Goal: Task Accomplishment & Management: Manage account settings

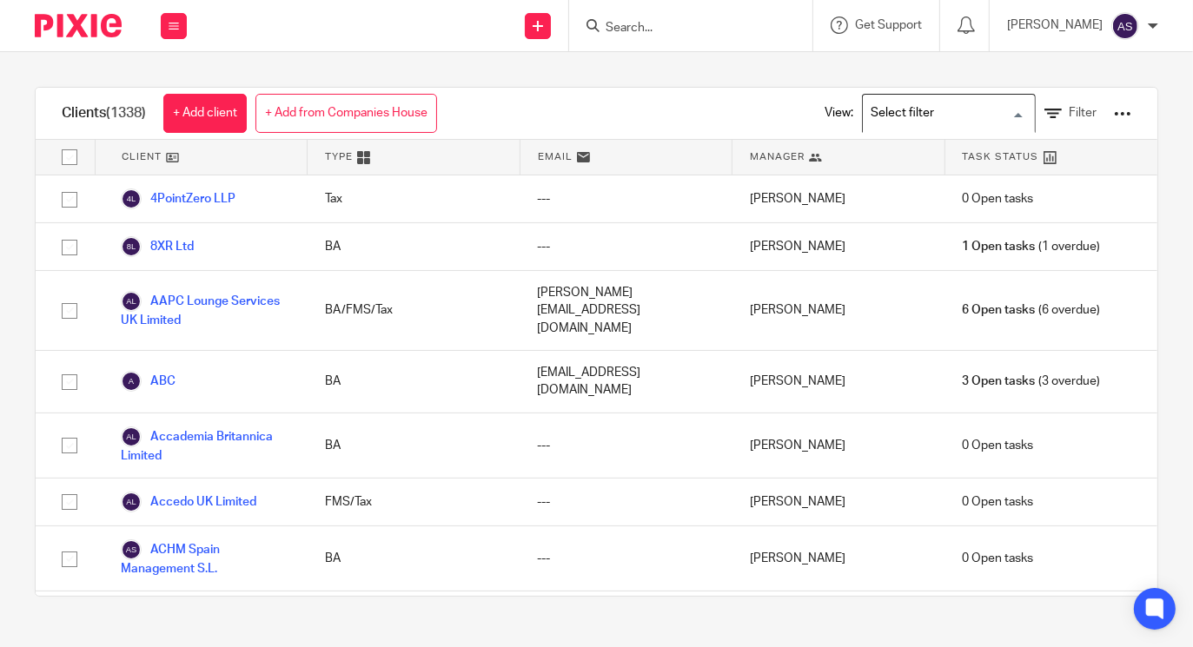
click at [983, 112] on input "Search for option" at bounding box center [944, 113] width 161 height 30
click at [679, 104] on div "Clients (1338) + Add client + Add from Companies House View: Loading... Filter" at bounding box center [597, 114] width 1122 height 52
click at [1044, 115] on icon at bounding box center [1052, 113] width 17 height 17
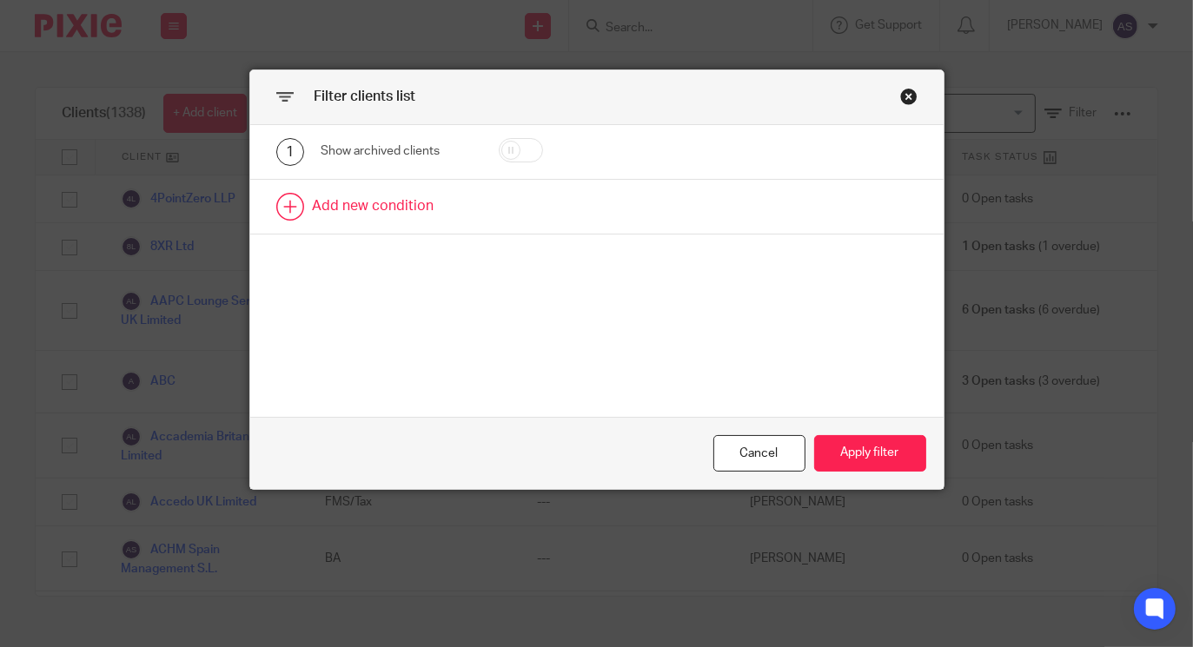
click at [284, 199] on link at bounding box center [596, 207] width 693 height 54
click at [444, 205] on div "Field" at bounding box center [396, 212] width 150 height 39
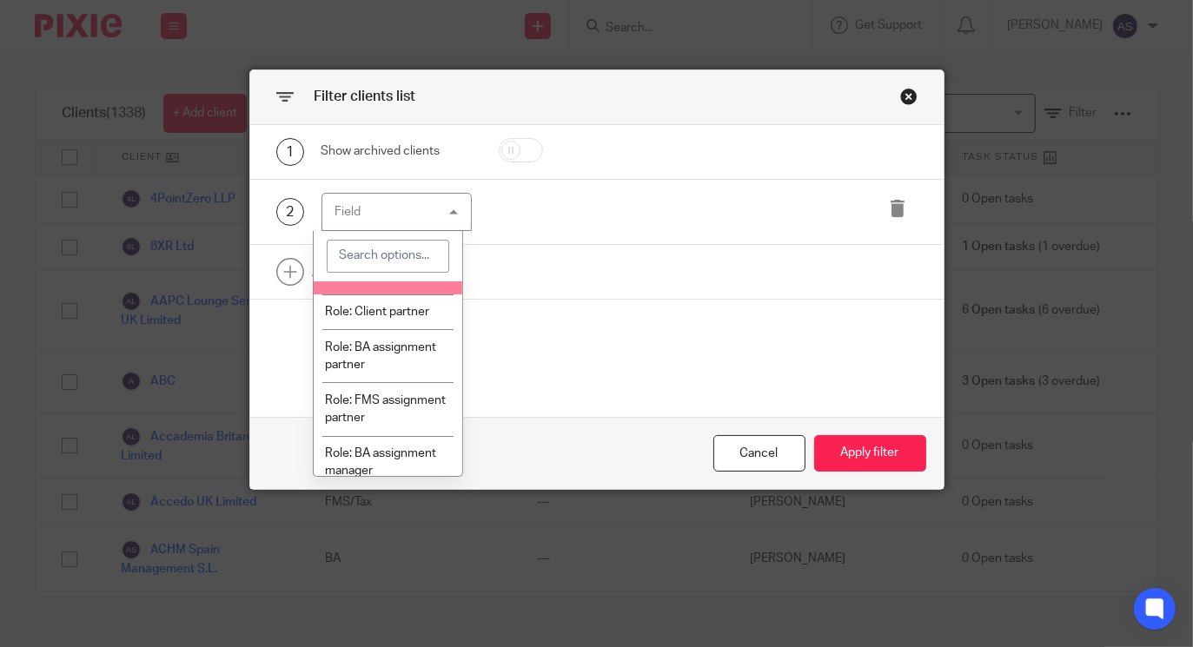
scroll to position [217, 0]
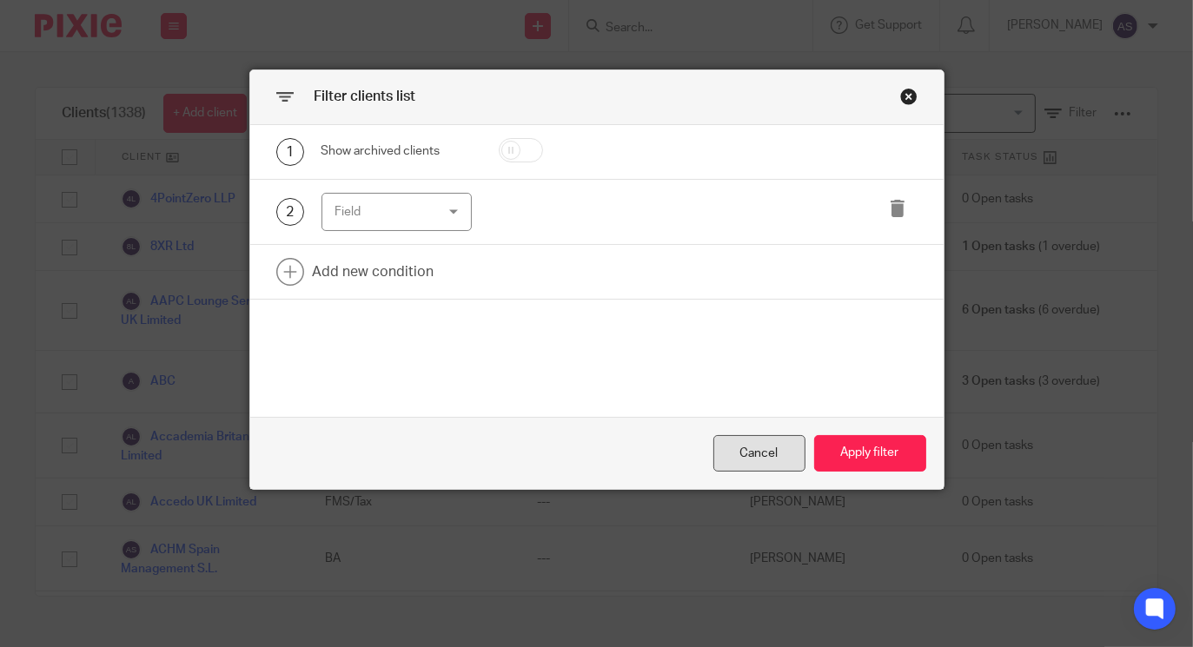
click at [721, 445] on div "Cancel" at bounding box center [759, 453] width 92 height 37
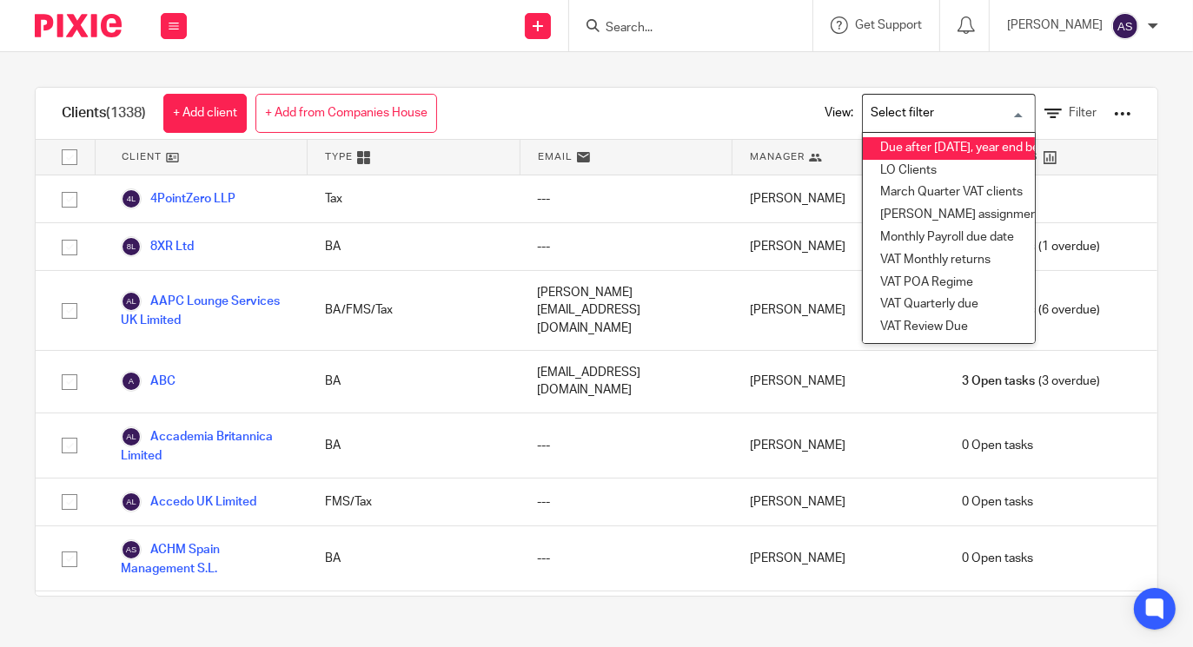
click at [988, 114] on input "Search for option" at bounding box center [944, 113] width 161 height 30
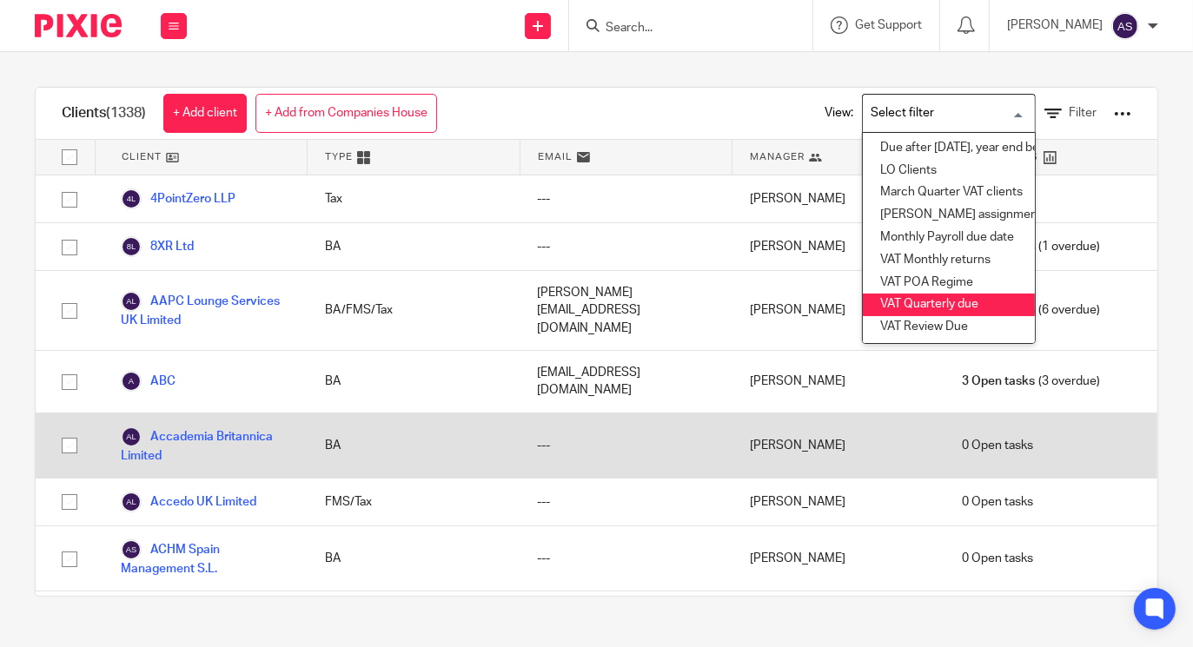
scroll to position [36, 0]
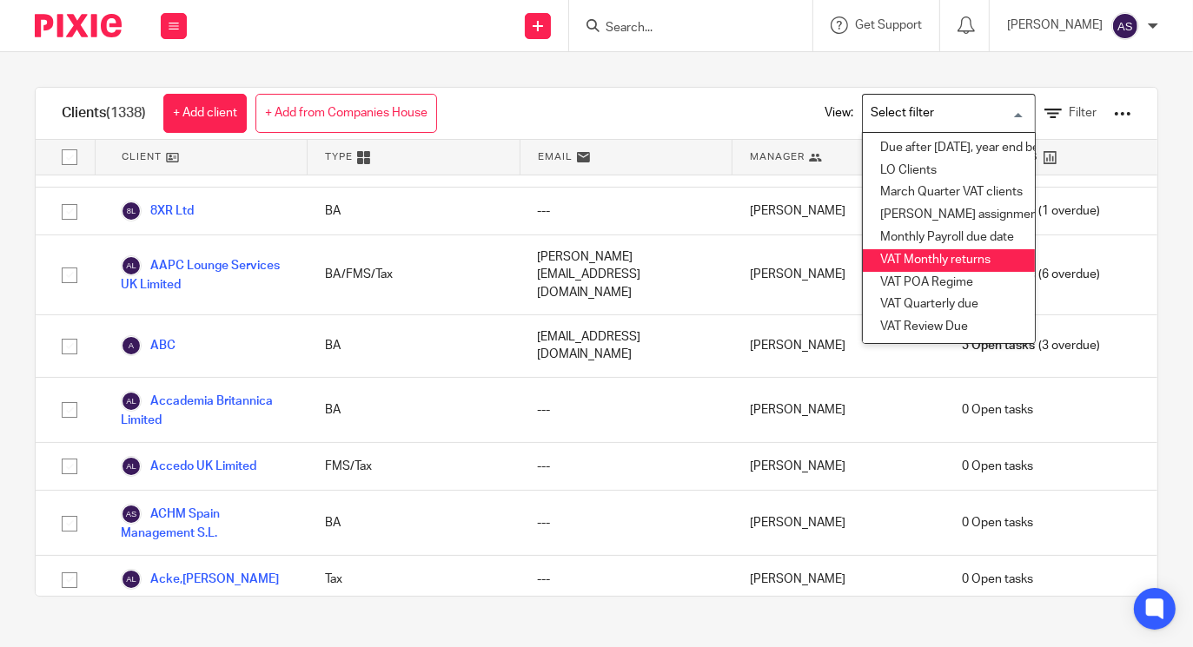
click at [899, 263] on li "VAT Monthly returns" at bounding box center [949, 260] width 172 height 23
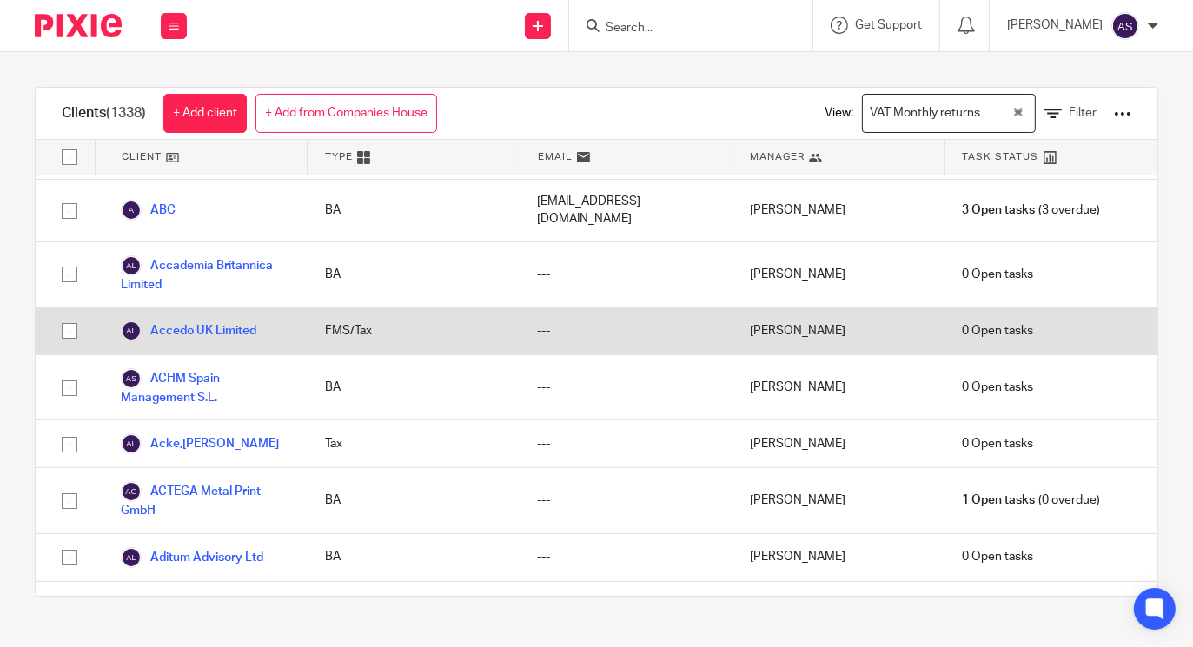
scroll to position [0, 0]
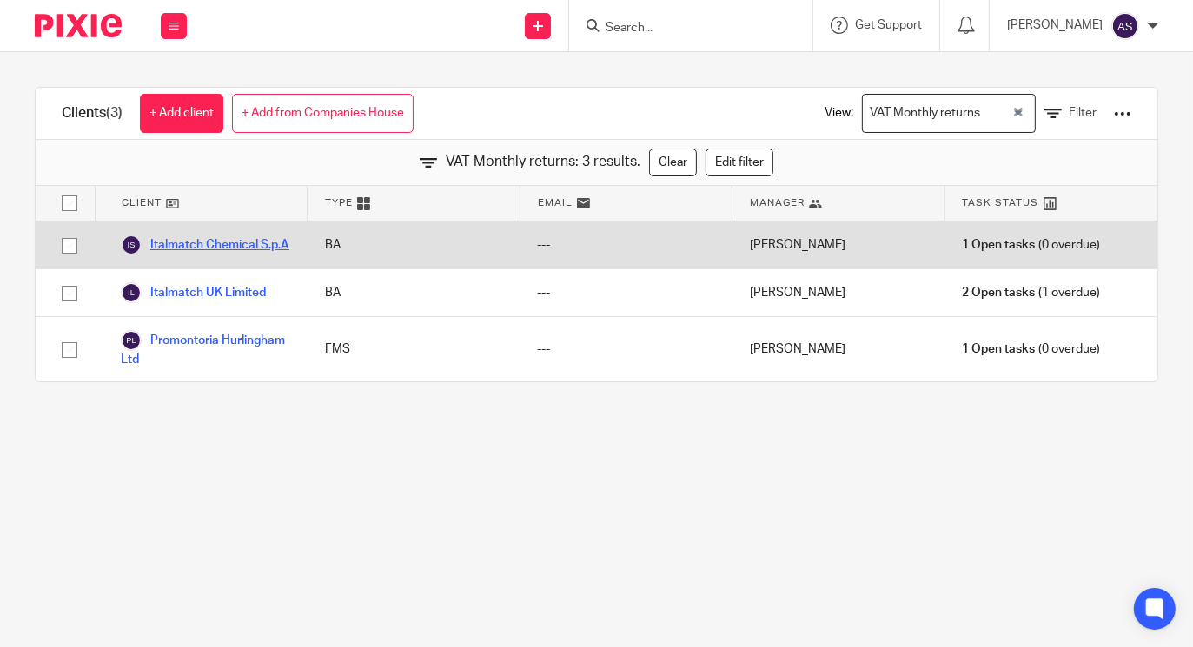
click at [205, 245] on link "Italmatch Chemical S.p.A" at bounding box center [205, 245] width 169 height 21
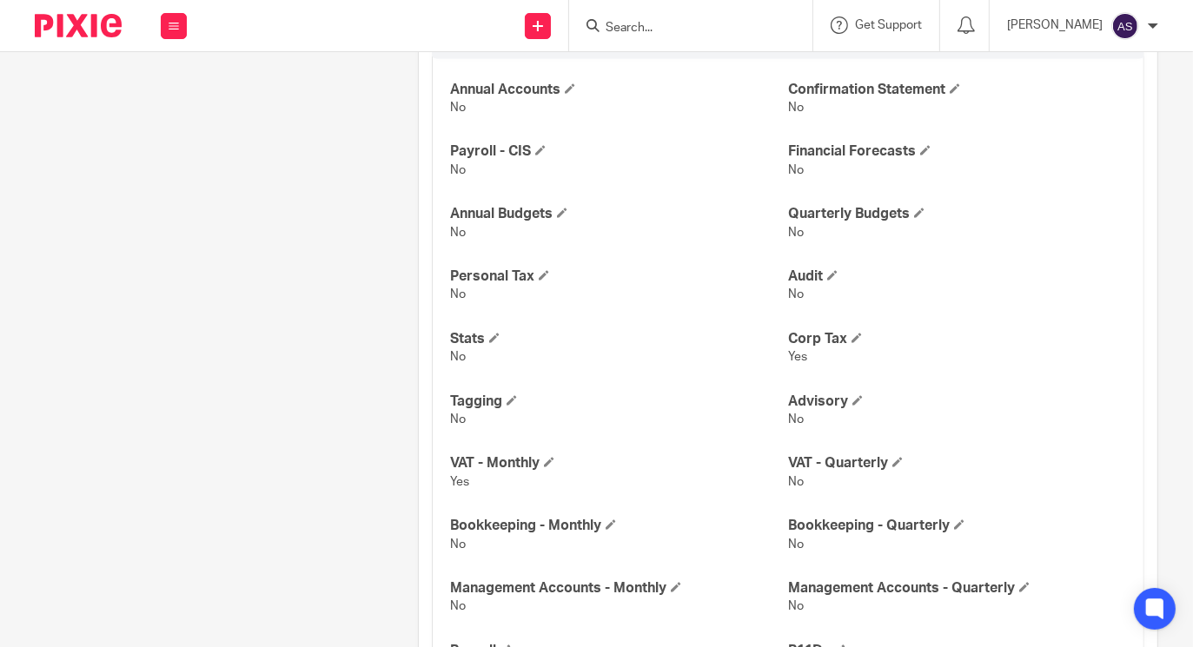
scroll to position [1422, 0]
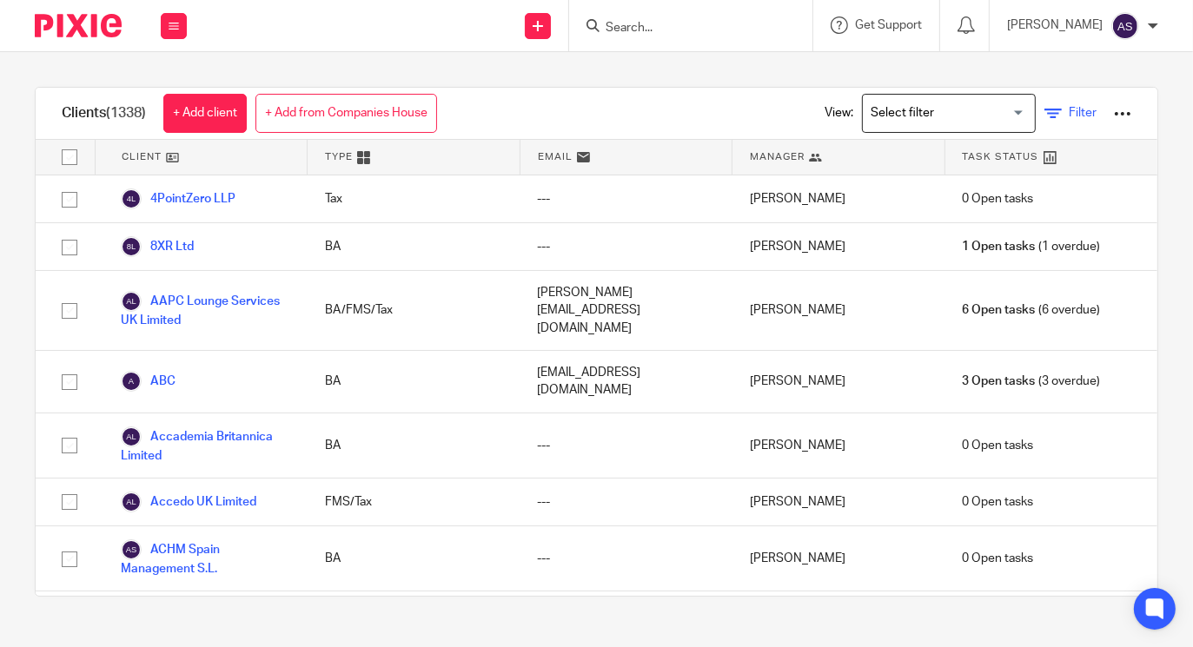
click at [1044, 109] on icon at bounding box center [1052, 113] width 17 height 17
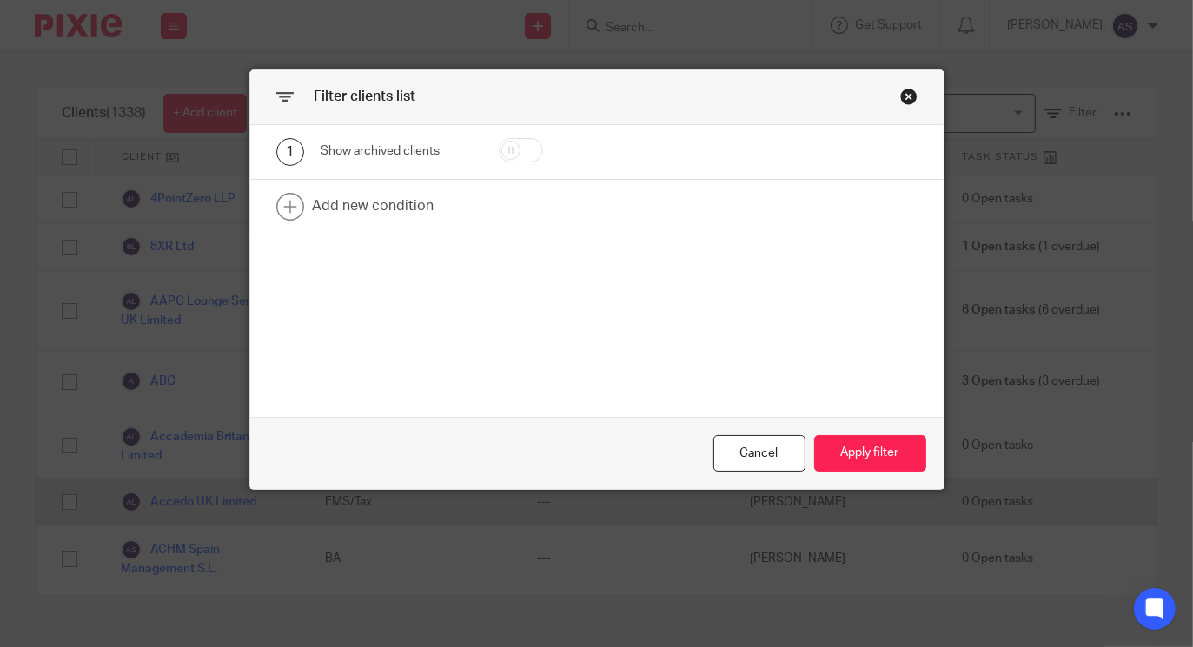
click at [731, 466] on div "Cancel" at bounding box center [759, 453] width 92 height 37
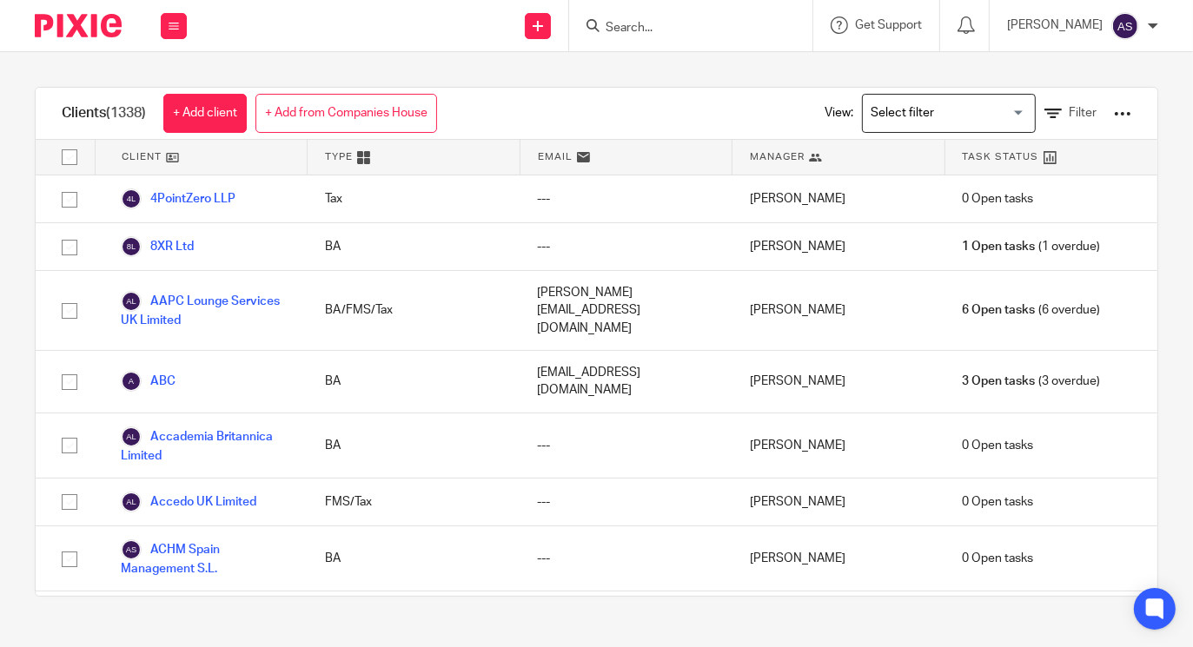
click at [991, 108] on input "Search for option" at bounding box center [944, 113] width 161 height 30
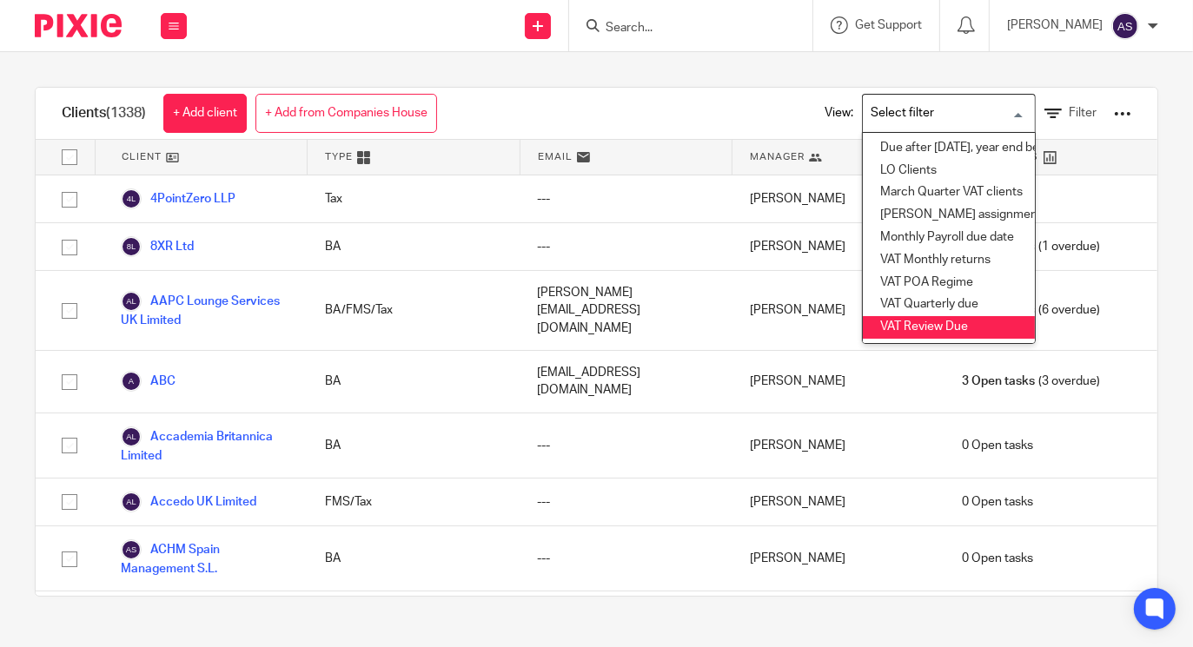
click at [878, 326] on li "VAT Review Due" at bounding box center [949, 327] width 172 height 23
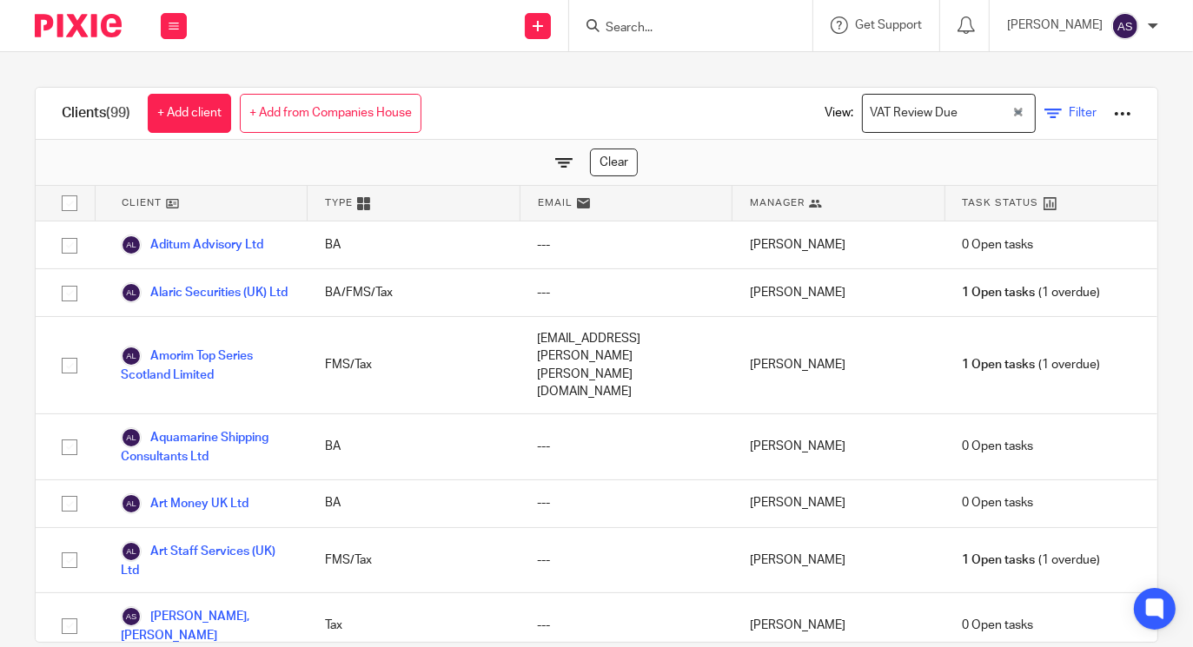
click at [1044, 111] on icon at bounding box center [1052, 113] width 17 height 17
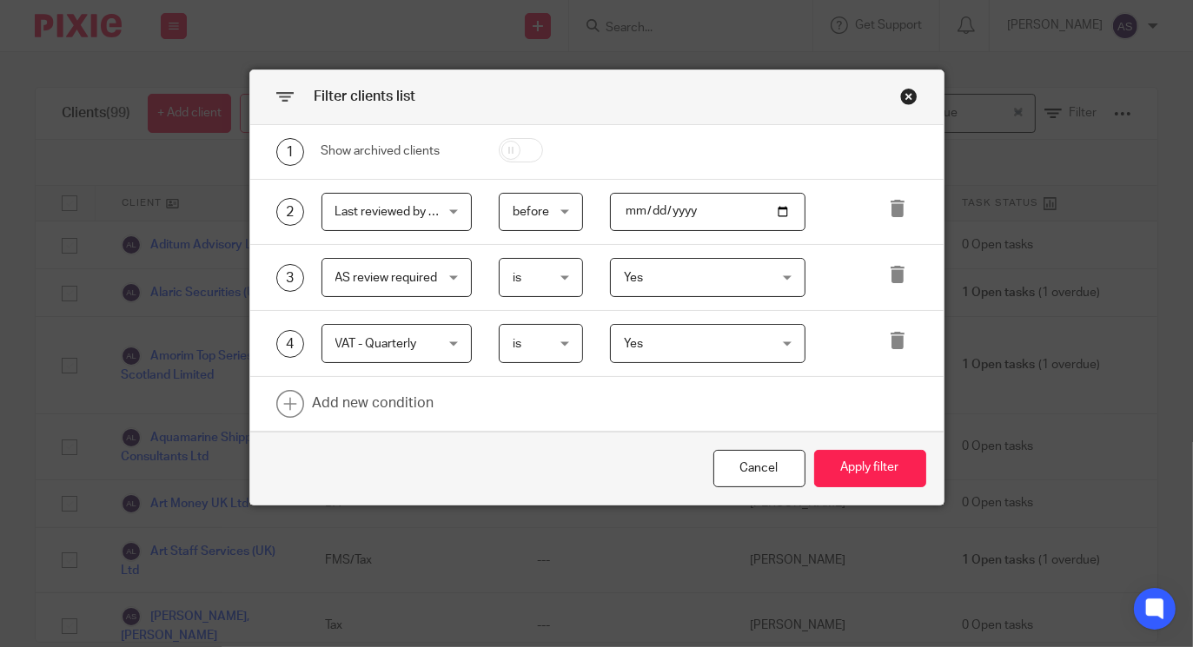
click at [775, 214] on input "2024-02-07" at bounding box center [707, 212] width 195 height 39
type input "2024-09-07"
click at [778, 275] on div "Yes Yes" at bounding box center [707, 277] width 195 height 39
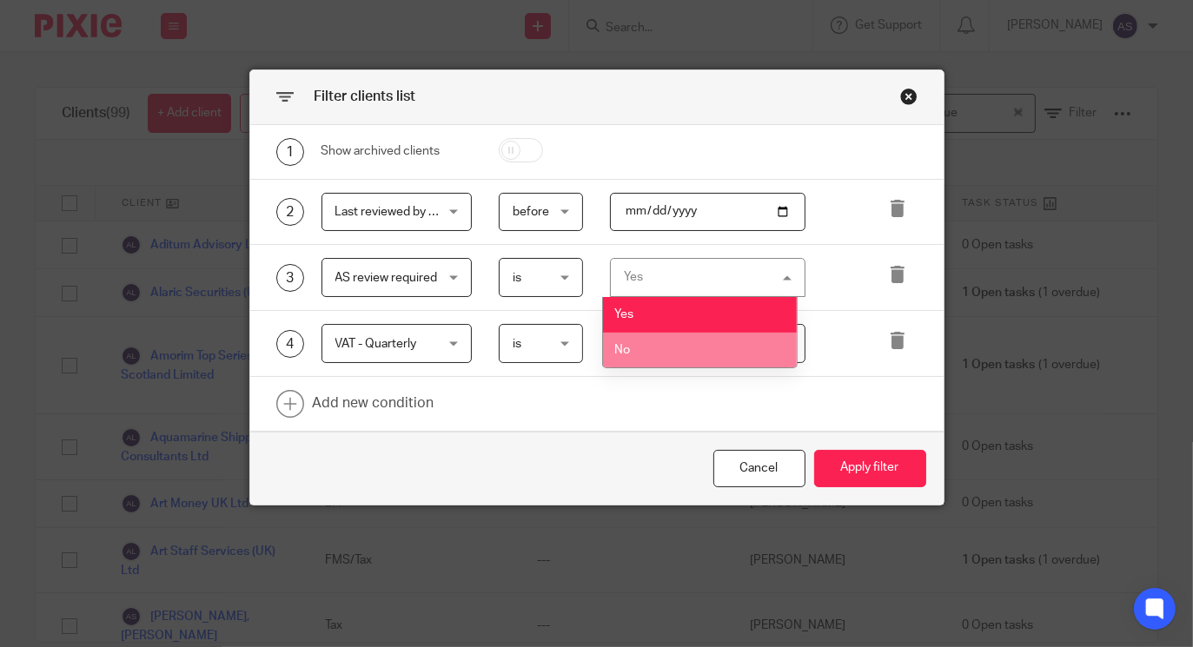
click at [615, 348] on span "No" at bounding box center [622, 350] width 16 height 12
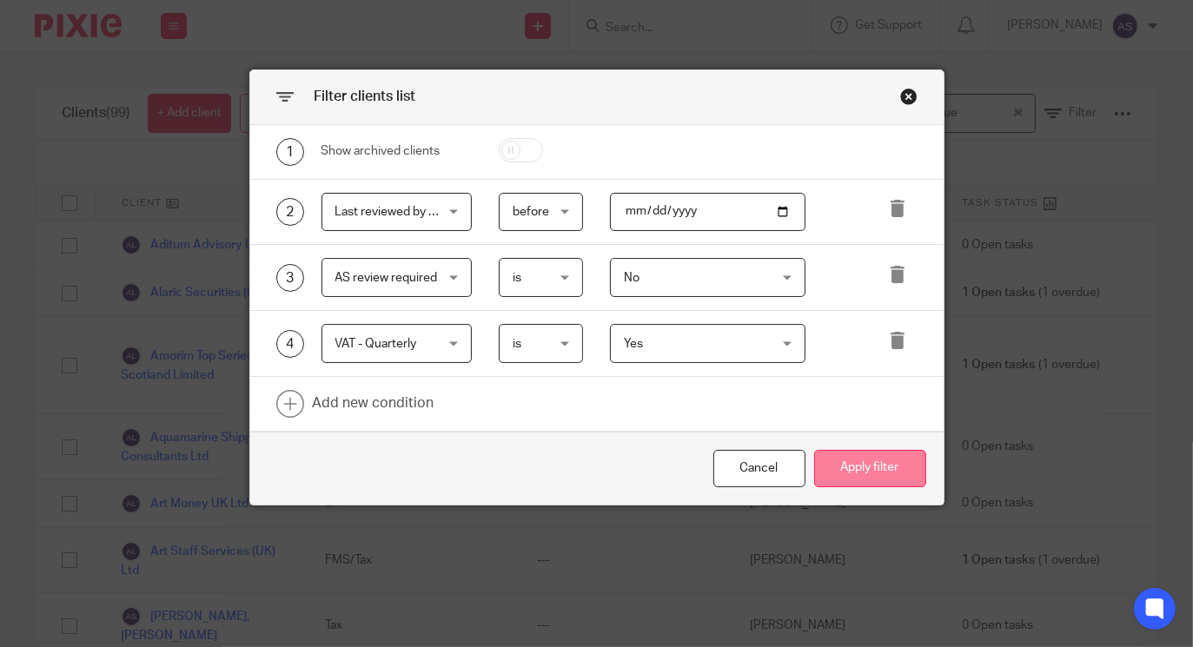
click at [853, 463] on button "Apply filter" at bounding box center [870, 468] width 112 height 37
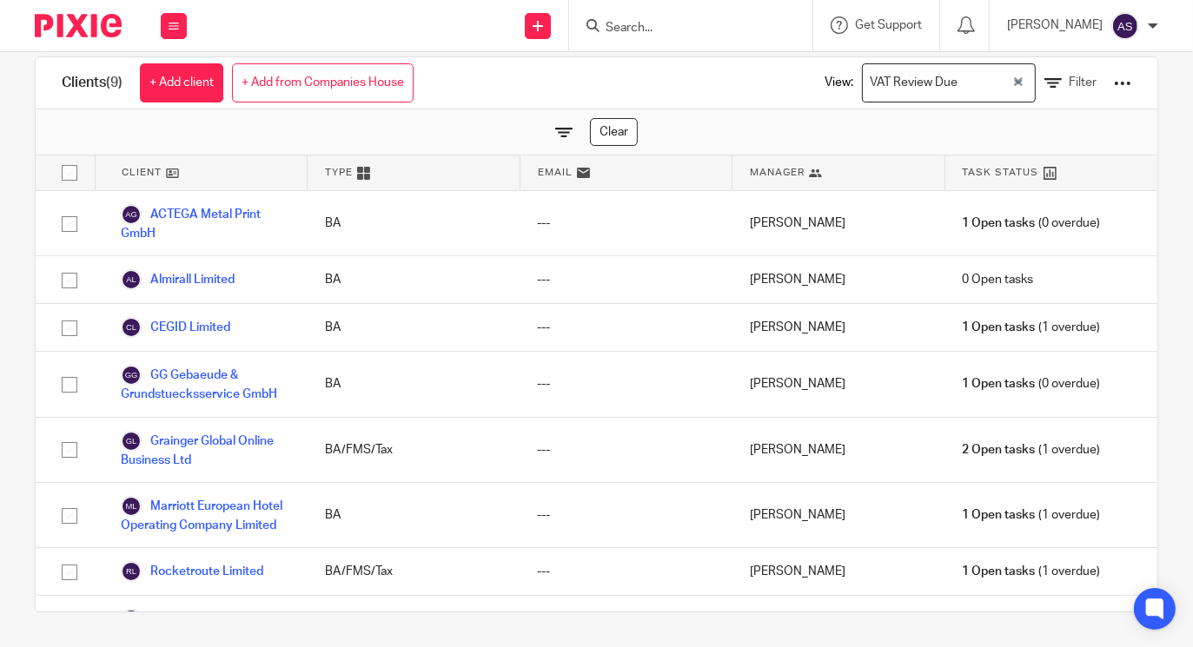
click at [78, 172] on input "checkbox" at bounding box center [69, 172] width 33 height 33
checkbox input "true"
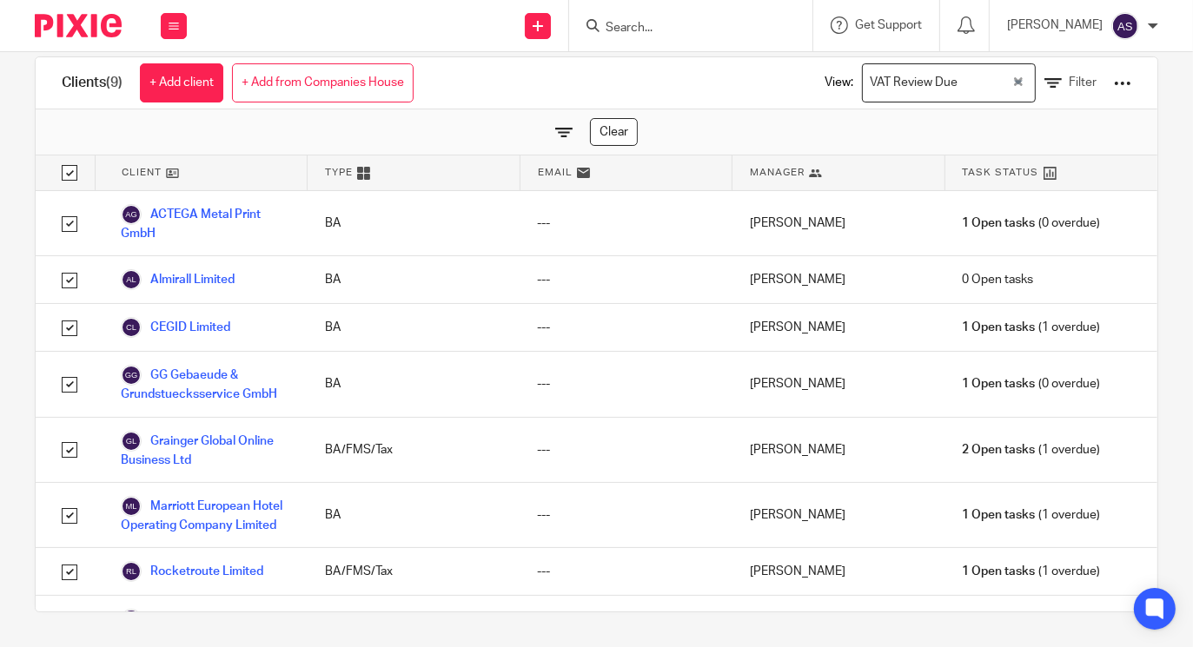
checkbox input "true"
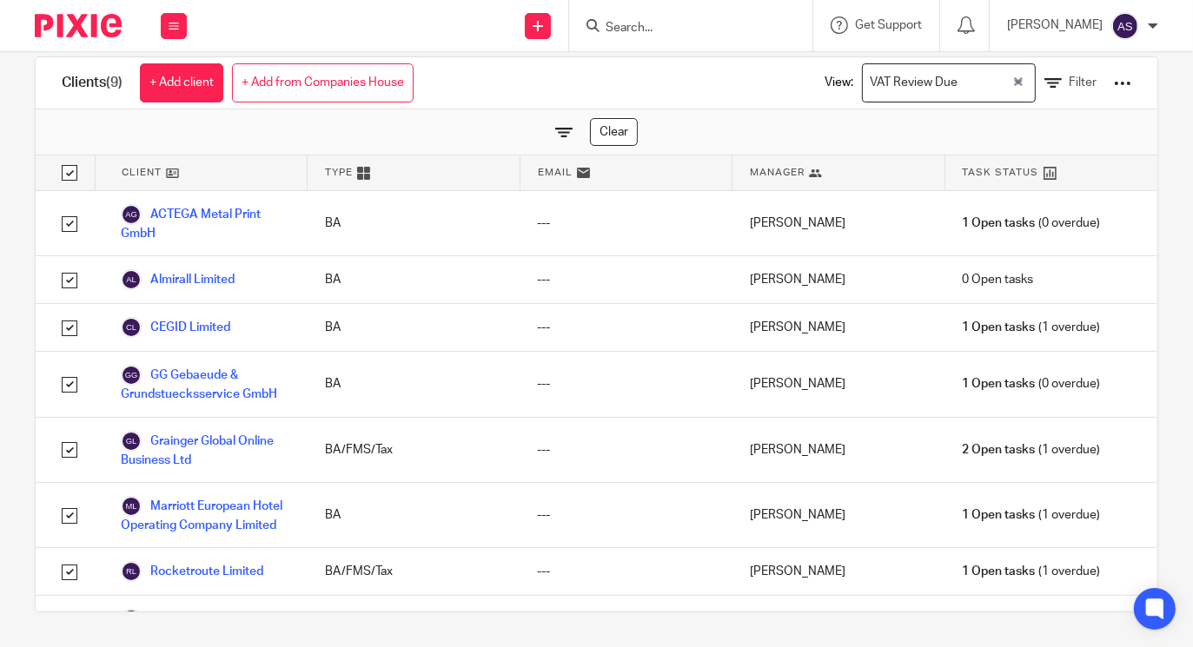
checkbox input "true"
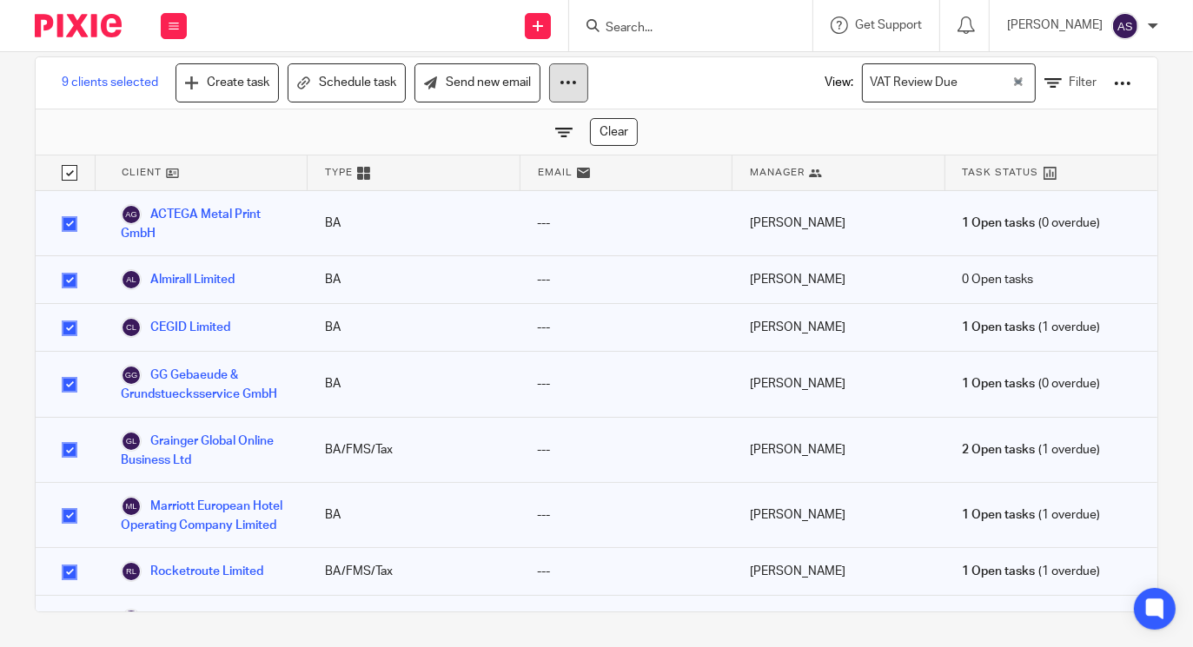
click at [556, 80] on button at bounding box center [568, 82] width 39 height 39
click at [507, 131] on link "Update property" at bounding box center [519, 133] width 117 height 26
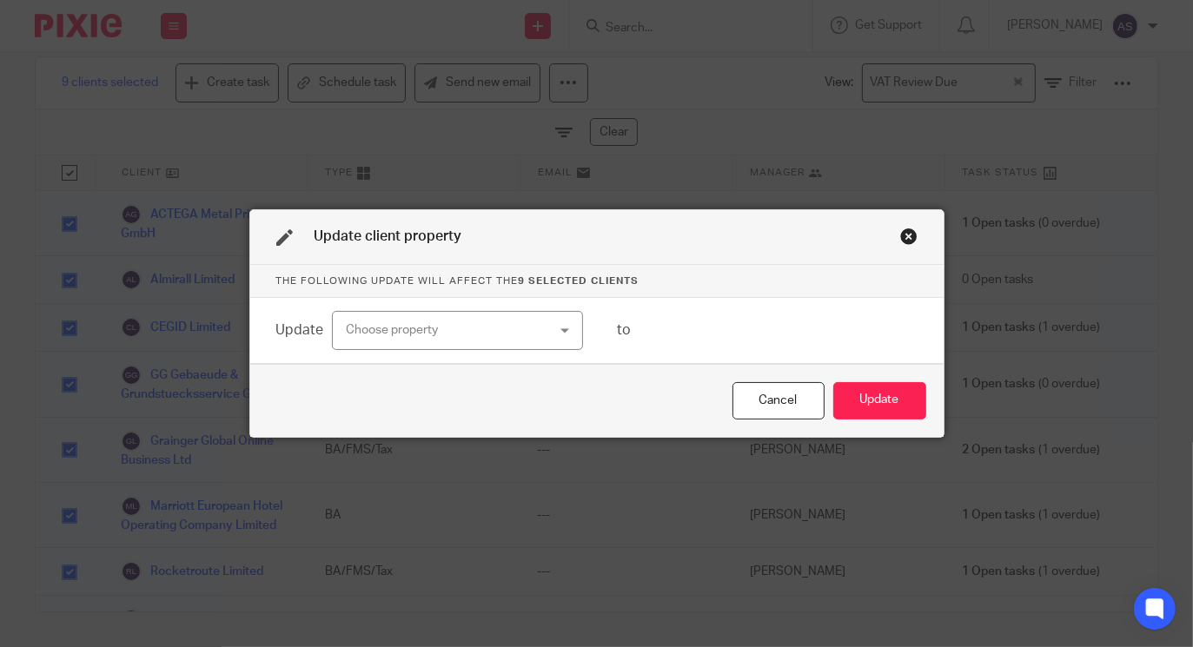
click at [551, 328] on div "Choose property" at bounding box center [457, 330] width 251 height 39
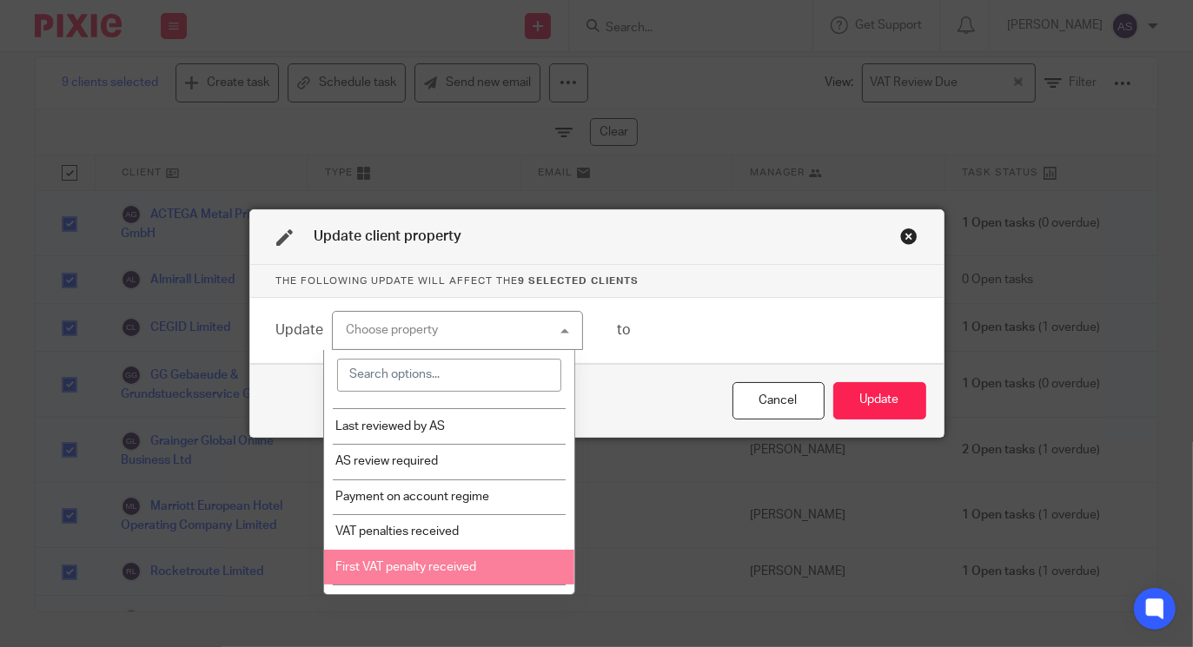
scroll to position [2751, 0]
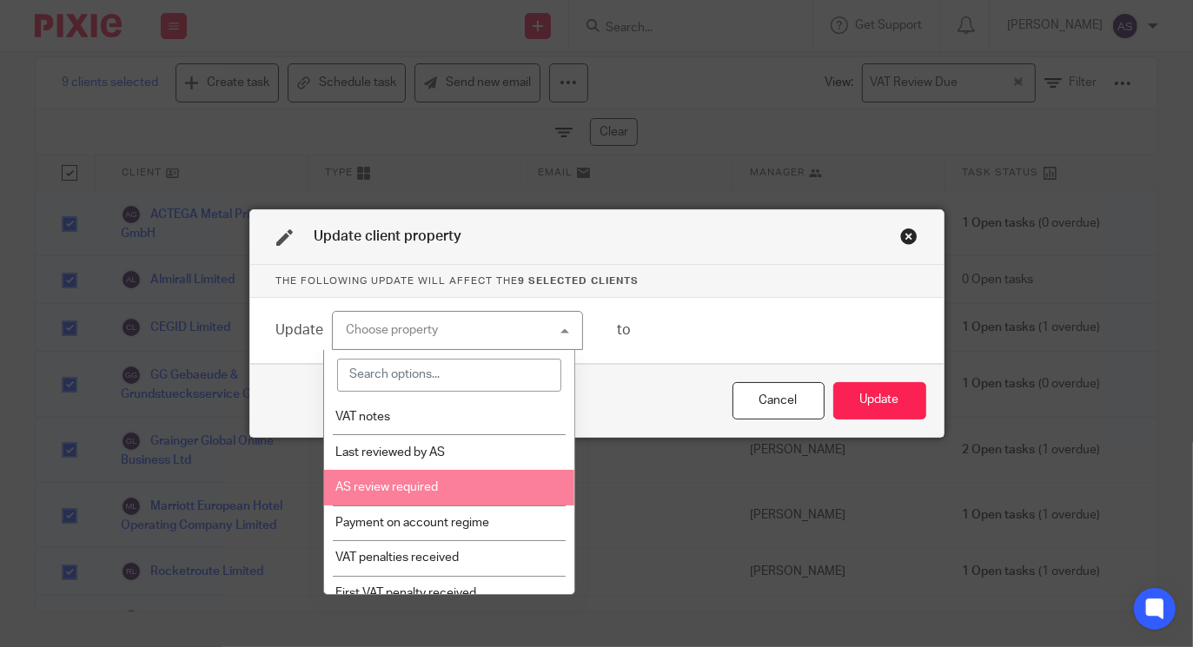
click at [423, 481] on span "AS review required" at bounding box center [386, 487] width 103 height 12
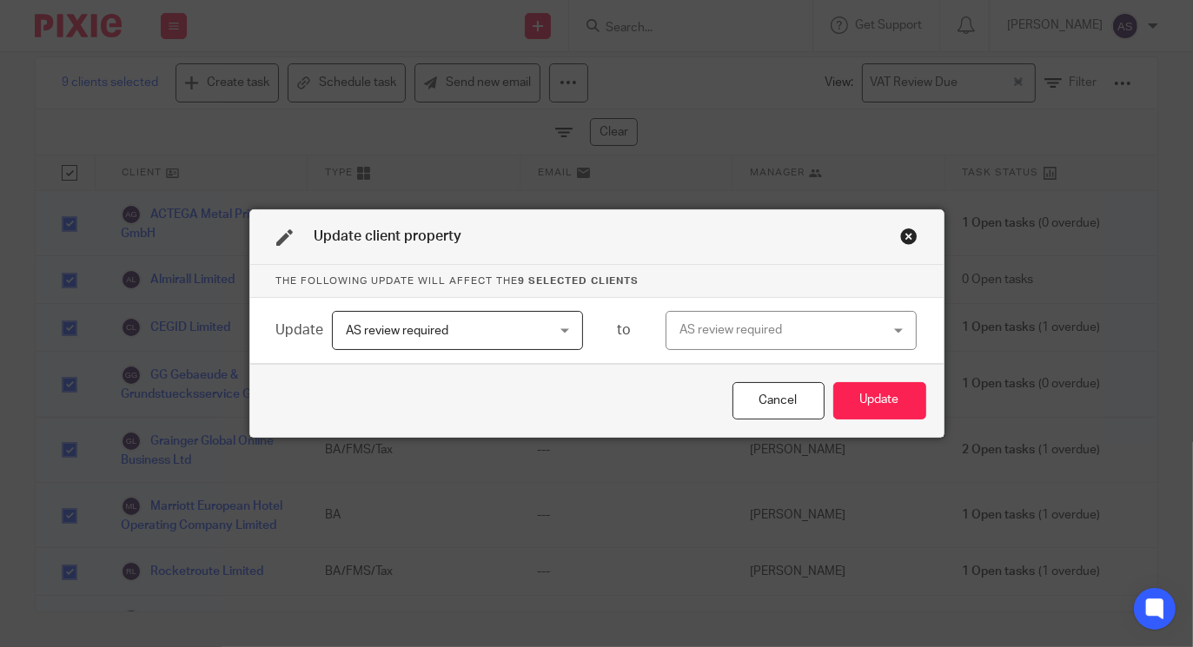
click at [895, 328] on div "AS review required" at bounding box center [791, 330] width 251 height 39
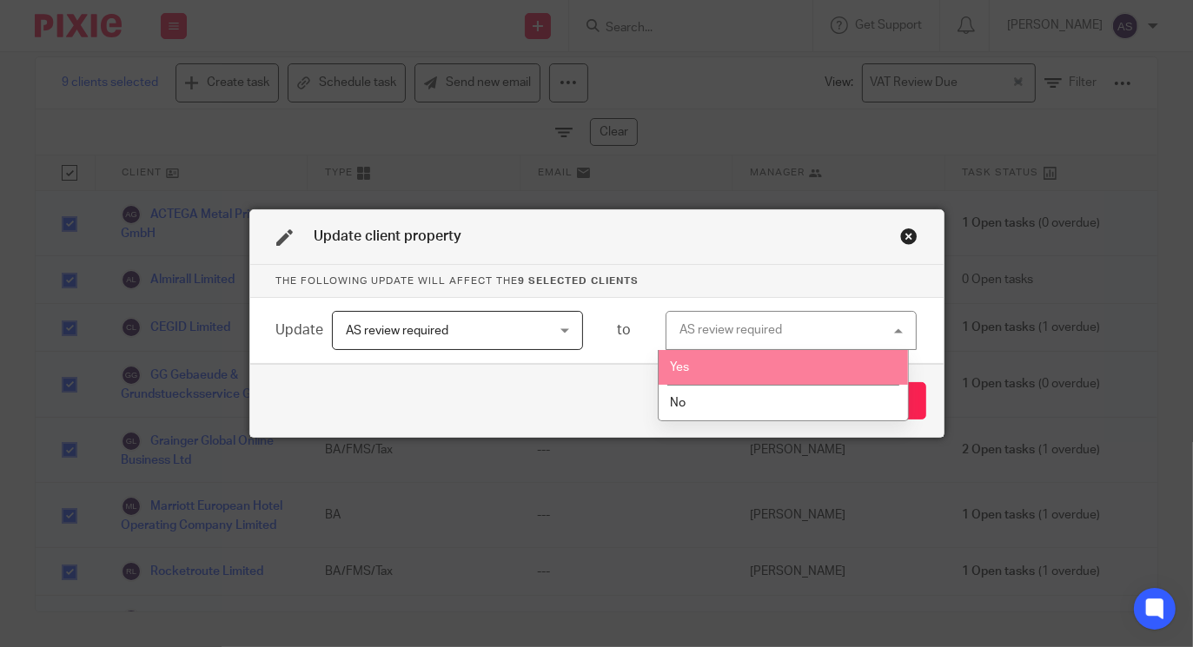
click at [727, 374] on li "Yes" at bounding box center [783, 368] width 249 height 36
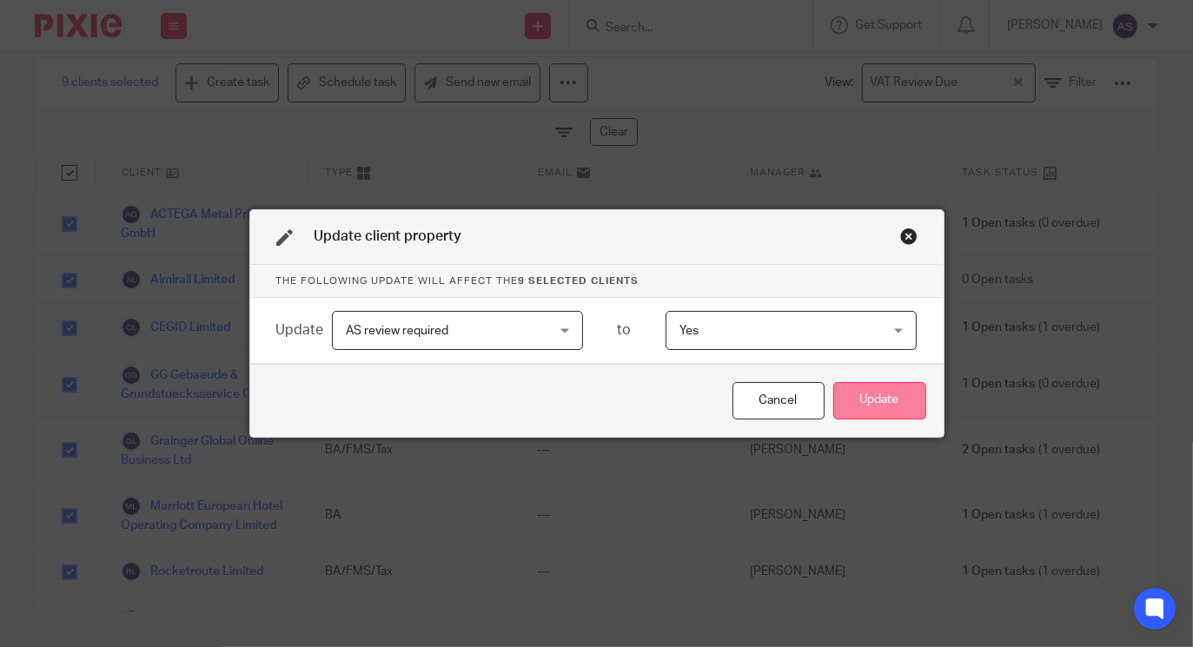
click at [876, 400] on button "Update" at bounding box center [879, 400] width 93 height 37
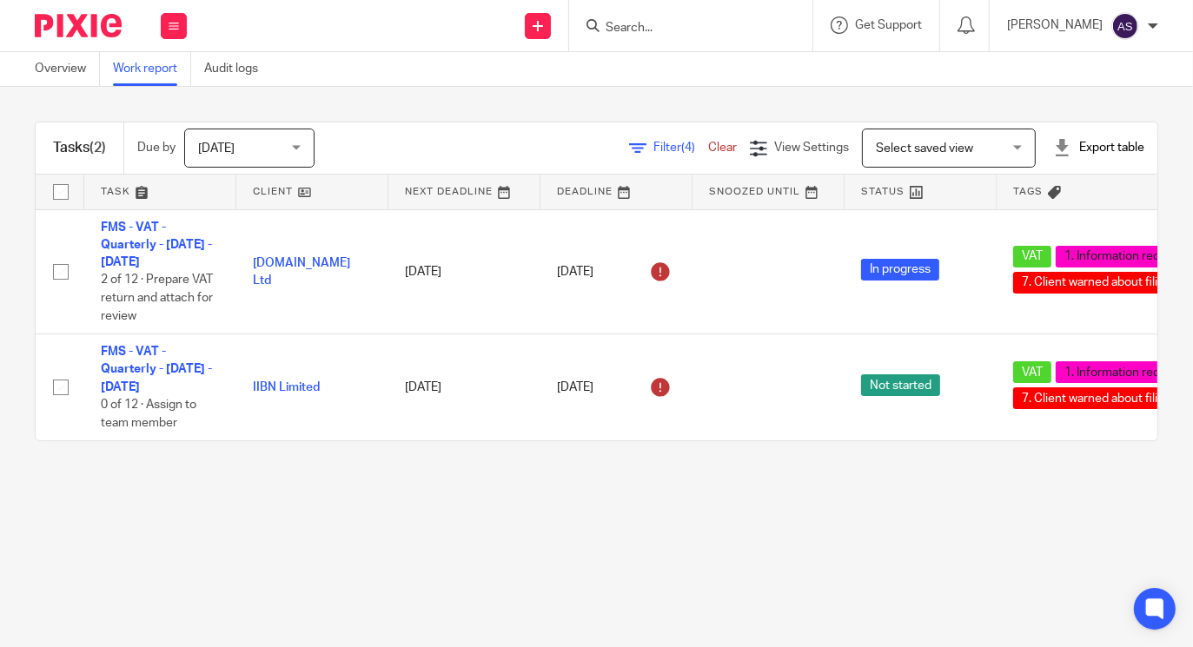
click at [653, 145] on span "Filter (4)" at bounding box center [680, 148] width 55 height 12
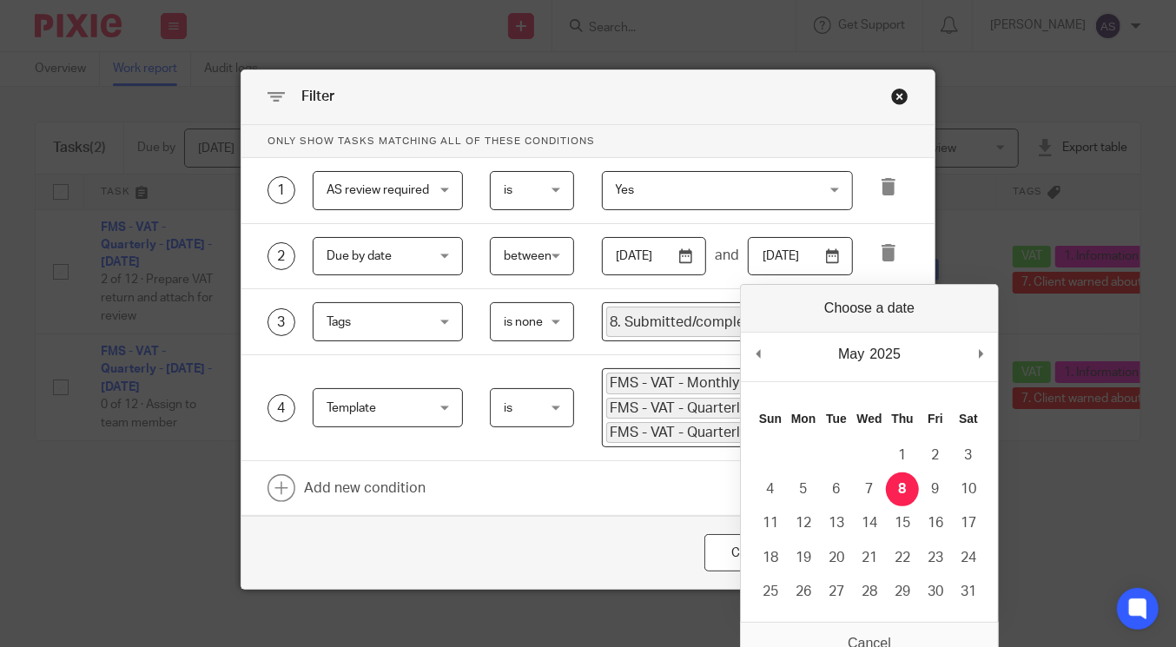
click at [831, 257] on input "[DATE]" at bounding box center [800, 256] width 105 height 39
type input "[DATE]"
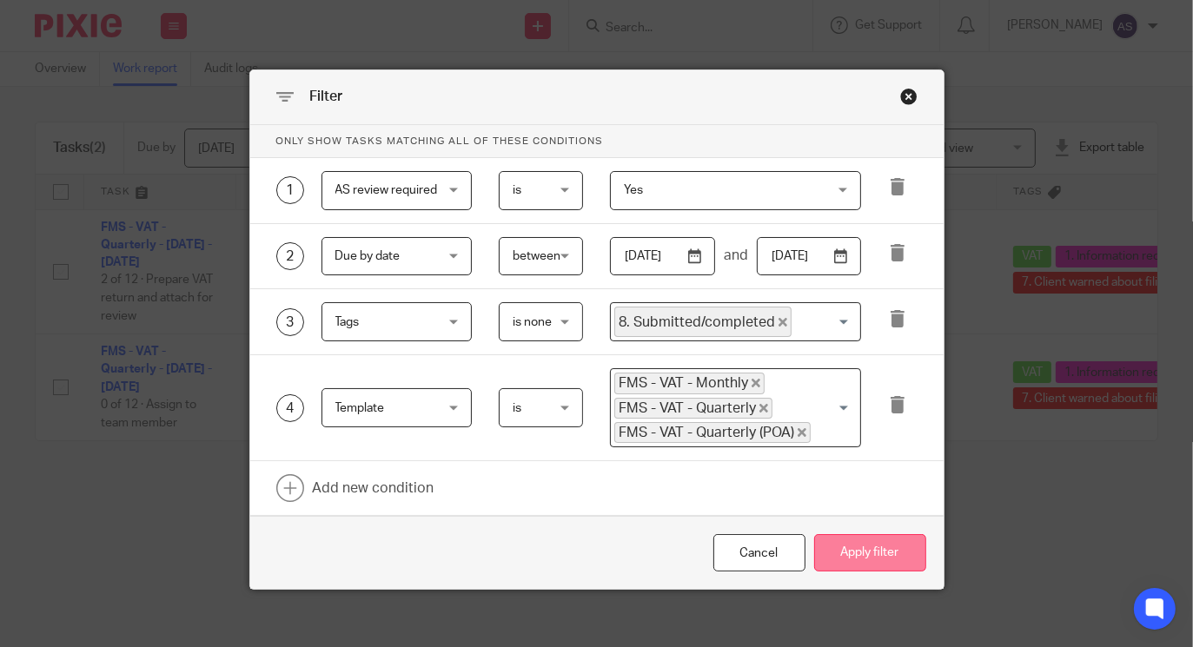
click at [841, 556] on button "Apply filter" at bounding box center [870, 552] width 112 height 37
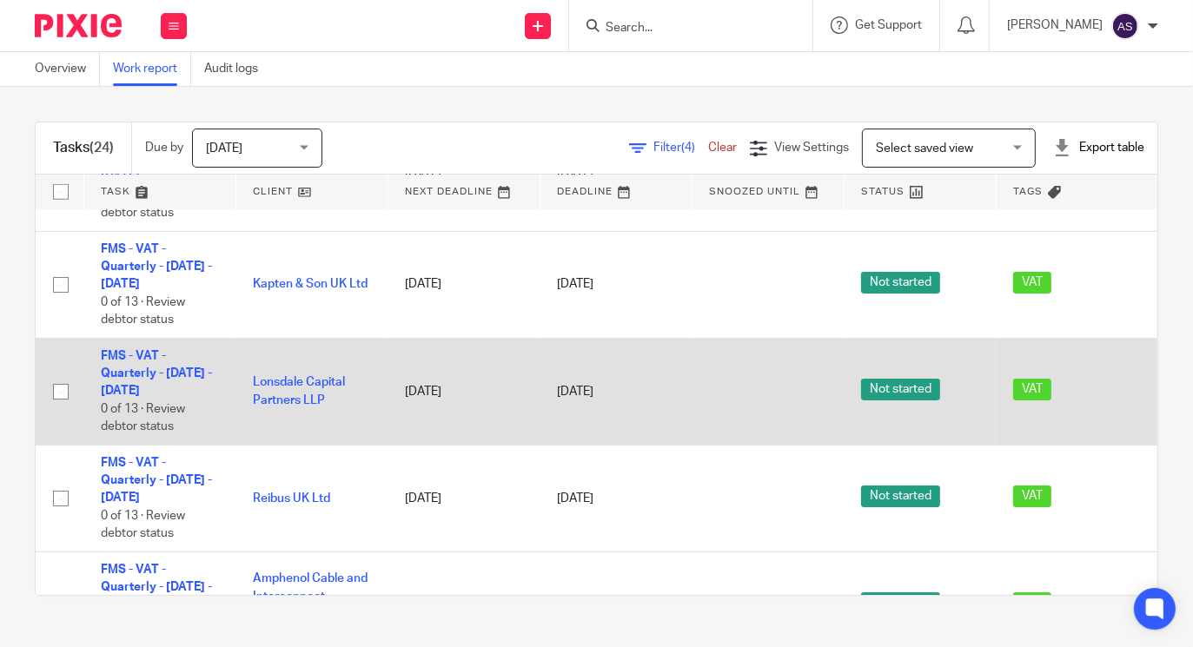
scroll to position [1375, 0]
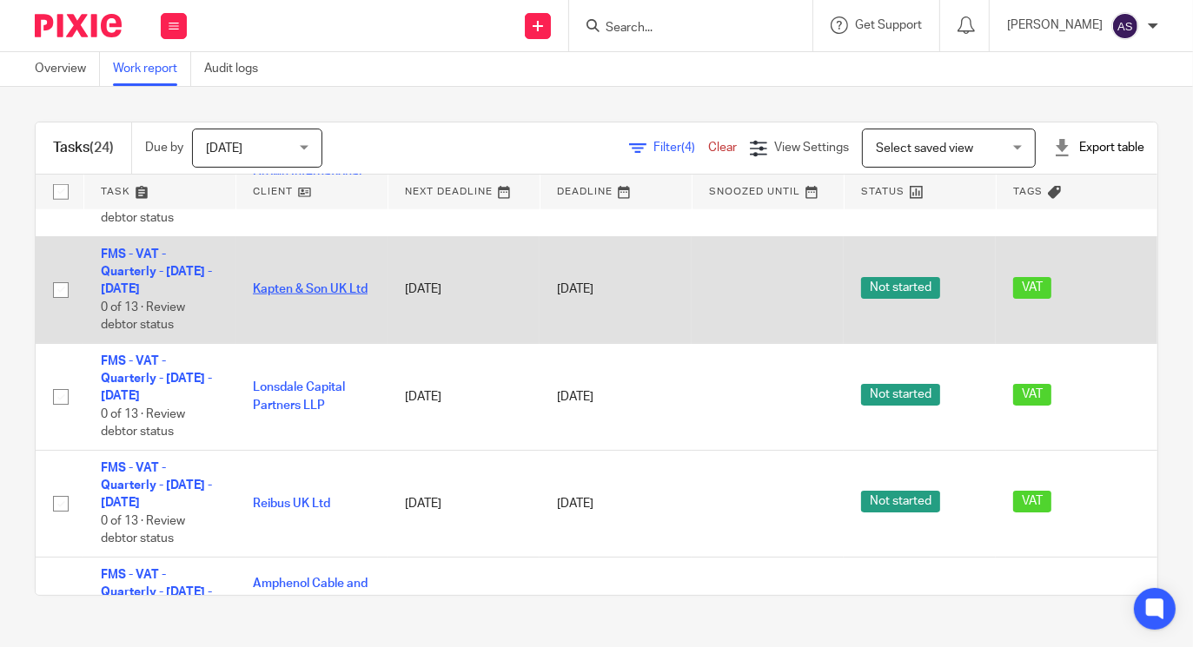
click at [310, 295] on link "Kapten & Son UK Ltd" at bounding box center [310, 289] width 115 height 12
